Goal: Task Accomplishment & Management: Use online tool/utility

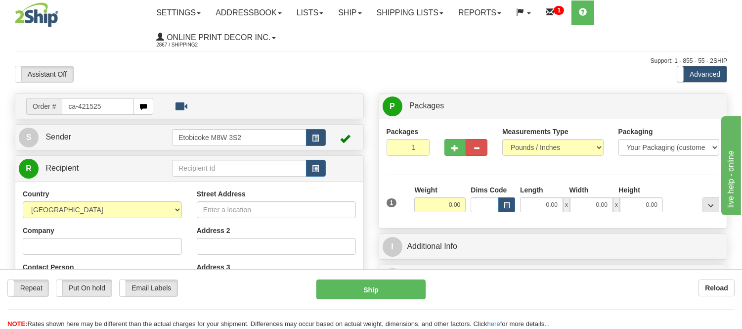
type input "ca-421525"
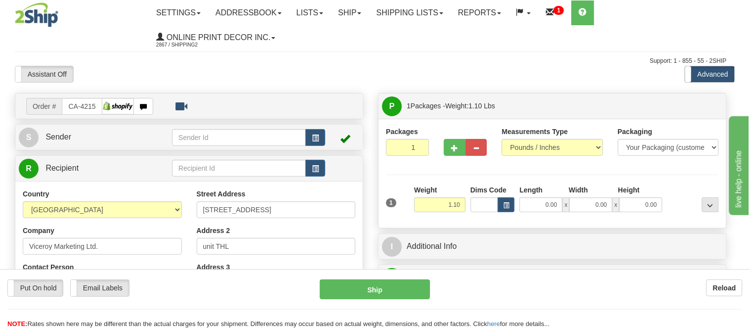
type input "VANCOUVER"
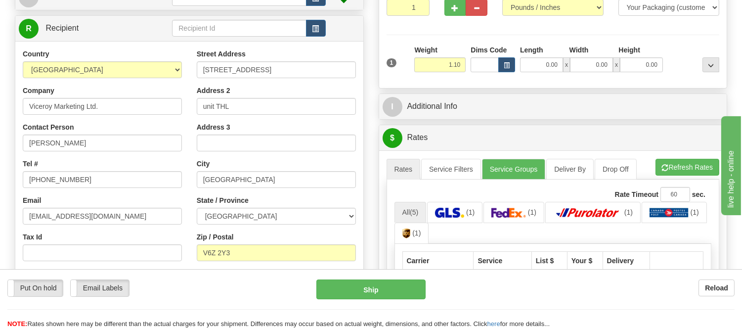
scroll to position [165, 0]
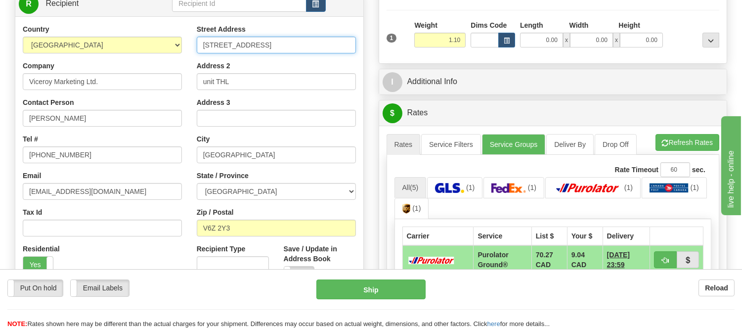
drag, startPoint x: 203, startPoint y: 45, endPoint x: 355, endPoint y: 54, distance: 152.1
click at [355, 54] on div "Street Address 1111 Marinaside Crescent Address 2 unit THL Address 3 City VANCO…" at bounding box center [276, 157] width 174 height 266
type input "188 Aquarius Mews"
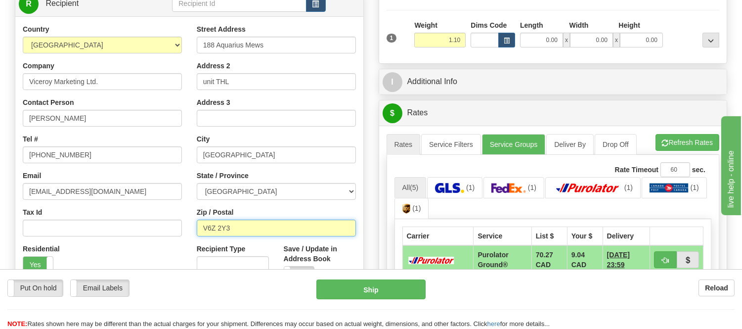
drag, startPoint x: 233, startPoint y: 227, endPoint x: 169, endPoint y: 233, distance: 65.2
click at [169, 233] on div "Country AFGHANISTAN ALAND ISLANDS ALBANIA ALGERIA AMERICAN SAMOA ANDORRA ANGOLA…" at bounding box center [189, 157] width 348 height 266
click button "Delete" at bounding box center [0, 0] width 0 height 0
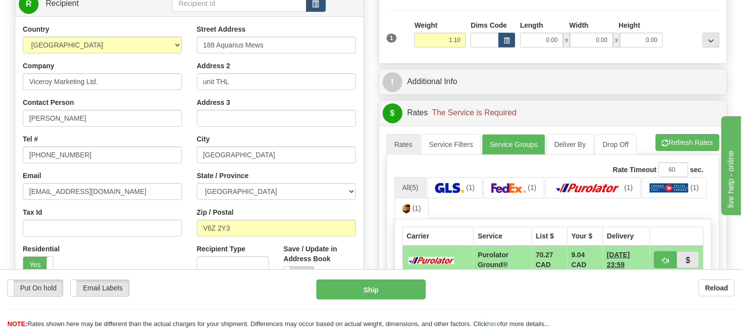
click at [239, 214] on div "Zip / Postal V6Z 2Y3" at bounding box center [276, 221] width 159 height 29
click at [233, 225] on input "V6Z 2Y3" at bounding box center [276, 228] width 159 height 17
type input "V6Z 2Y5"
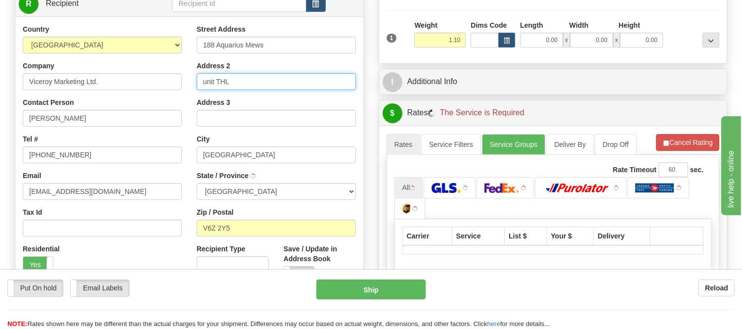
drag, startPoint x: 214, startPoint y: 82, endPoint x: 186, endPoint y: 93, distance: 30.4
click at [186, 93] on div "Country AFGHANISTAN ALAND ISLANDS ALBANIA ALGERIA AMERICAN SAMOA ANDORRA ANGOLA…" at bounding box center [189, 157] width 348 height 266
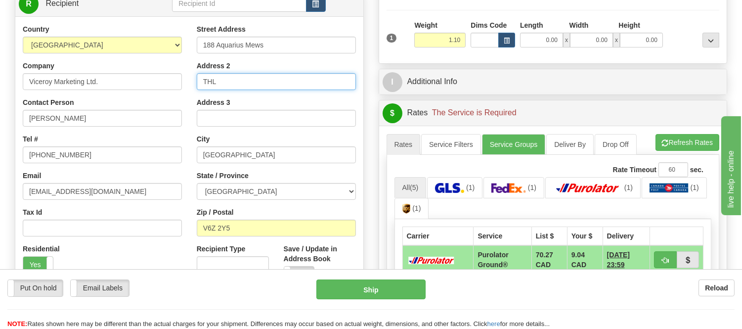
click at [224, 79] on input "THL" at bounding box center [276, 81] width 159 height 17
type input "THL Villas"
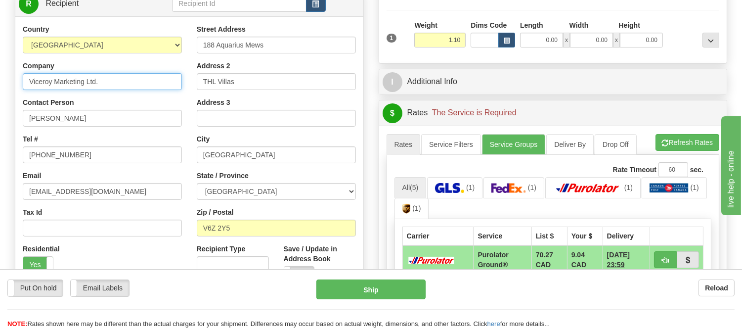
drag, startPoint x: 103, startPoint y: 86, endPoint x: 9, endPoint y: 83, distance: 94.0
click at [9, 83] on div "Order # CA-421525" at bounding box center [189, 146] width 364 height 437
click at [507, 36] on button "button" at bounding box center [507, 40] width 17 height 15
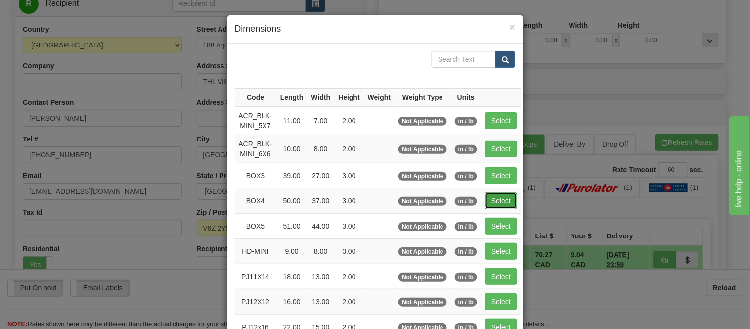
click at [505, 201] on button "Select" at bounding box center [501, 200] width 32 height 17
type input "BOX4"
type input "50.00"
type input "37.00"
type input "3.00"
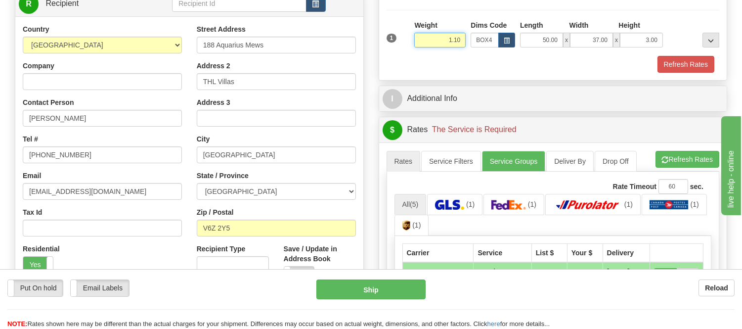
drag, startPoint x: 462, startPoint y: 40, endPoint x: 381, endPoint y: 57, distance: 82.8
click at [381, 57] on div "Packages 1 1 Measurements Type" at bounding box center [553, 17] width 348 height 126
type input "11.98"
click at [671, 67] on button "Refresh Rates" at bounding box center [686, 64] width 57 height 17
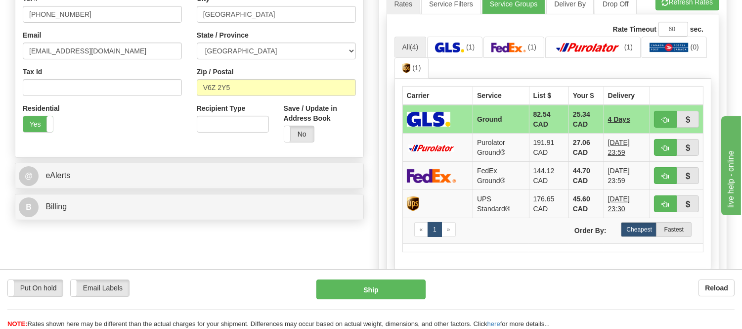
scroll to position [329, 0]
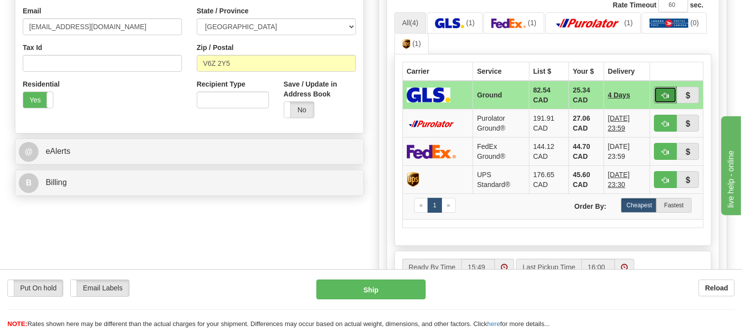
click at [666, 92] on span "button" at bounding box center [665, 95] width 7 height 6
type input "1"
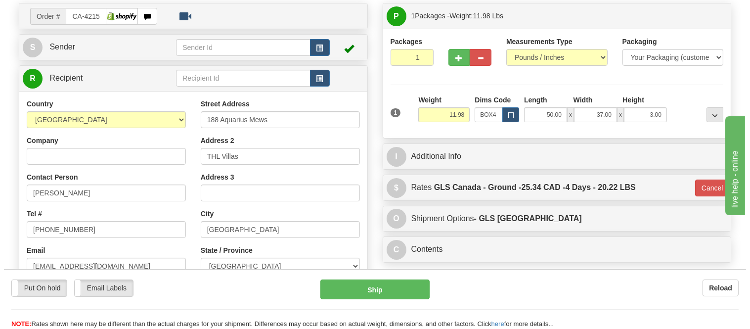
scroll to position [55, 0]
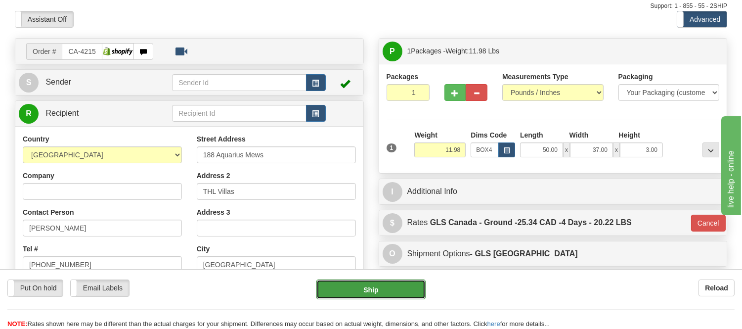
click at [408, 293] on button "Ship" at bounding box center [371, 289] width 109 height 20
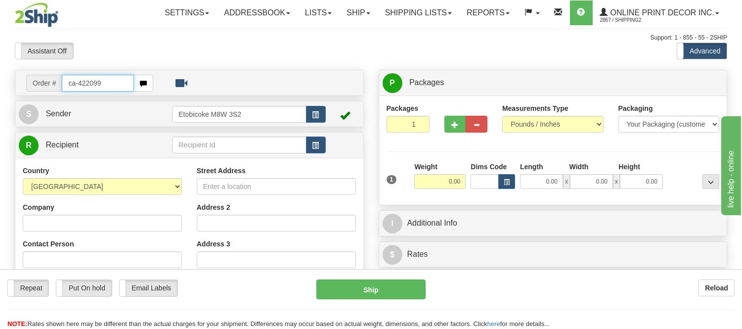
type input "ca-422099"
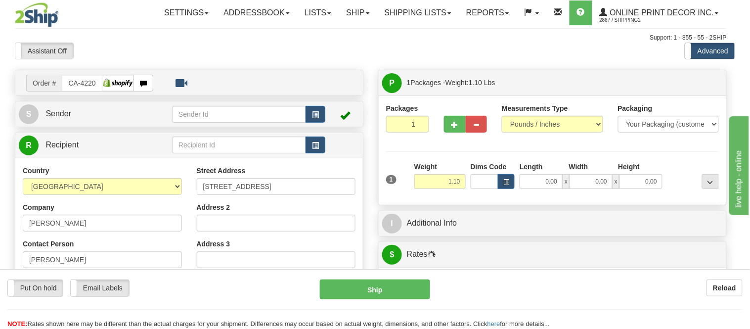
type input "GIROUXVILLE"
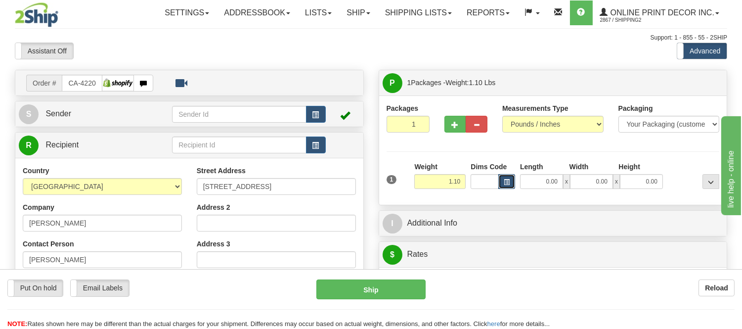
click at [507, 179] on button "button" at bounding box center [507, 181] width 17 height 15
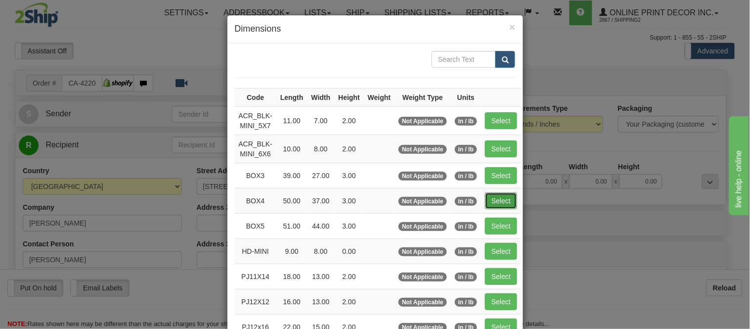
click at [494, 204] on button "Select" at bounding box center [501, 200] width 32 height 17
type input "BOX4"
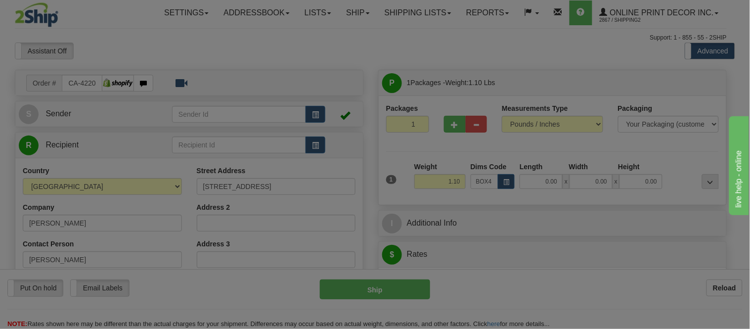
type input "50.00"
type input "37.00"
type input "3.00"
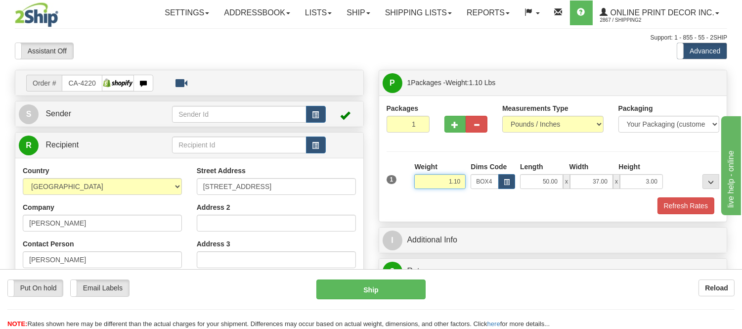
drag, startPoint x: 461, startPoint y: 178, endPoint x: 374, endPoint y: 192, distance: 88.6
click at [448, 185] on input "1.98" at bounding box center [439, 181] width 51 height 15
type input "11.98"
click at [692, 213] on button "Refresh Rates" at bounding box center [686, 205] width 57 height 17
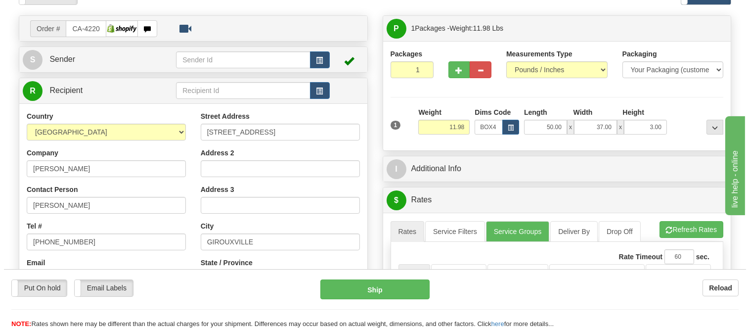
scroll to position [165, 0]
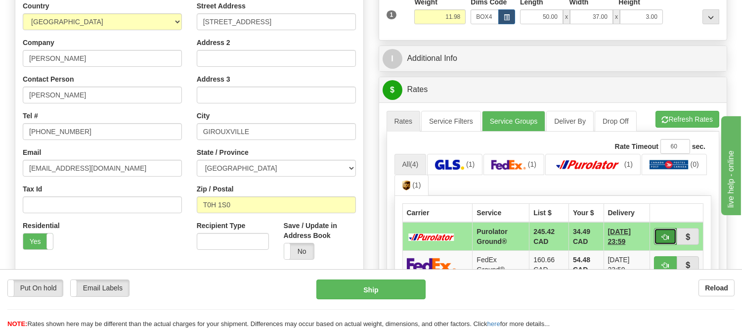
click at [671, 240] on button "button" at bounding box center [665, 236] width 23 height 17
type input "260"
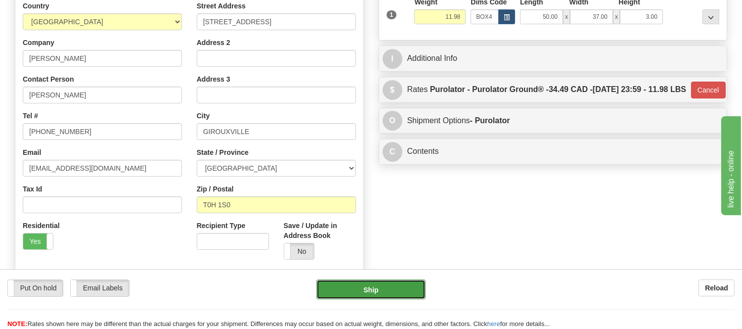
click at [400, 281] on button "Ship" at bounding box center [371, 289] width 109 height 20
